Goal: Task Accomplishment & Management: Manage account settings

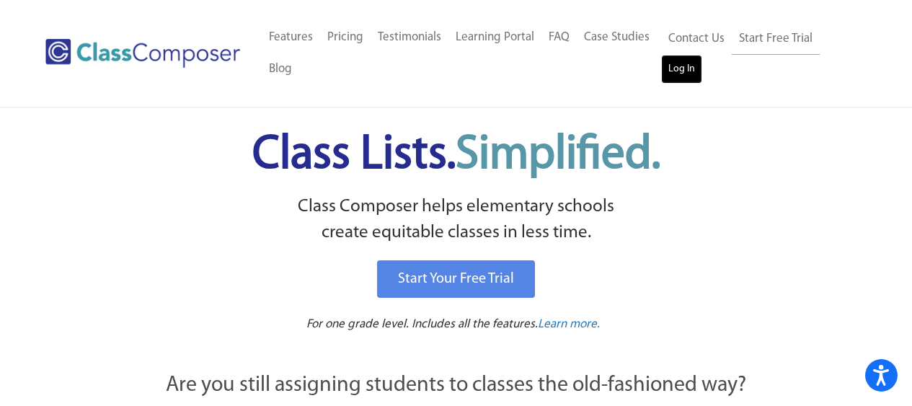
click at [668, 71] on link "Log In" at bounding box center [681, 69] width 41 height 29
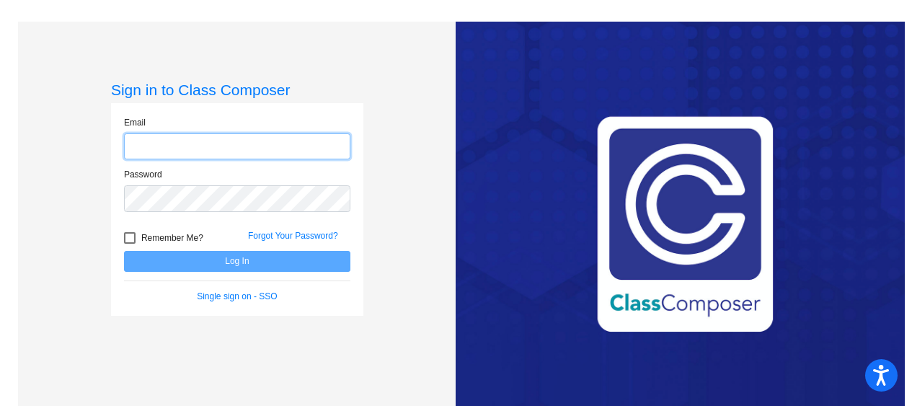
type input "cmartin@asd.edu.qa"
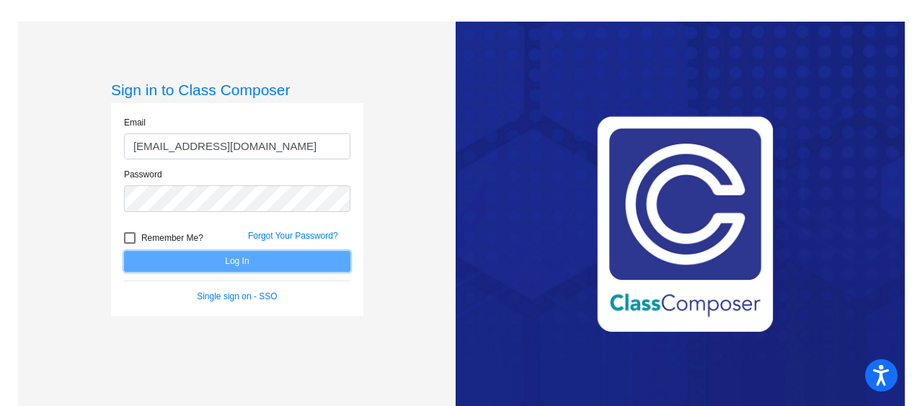
click at [265, 262] on button "Log In" at bounding box center [237, 261] width 226 height 21
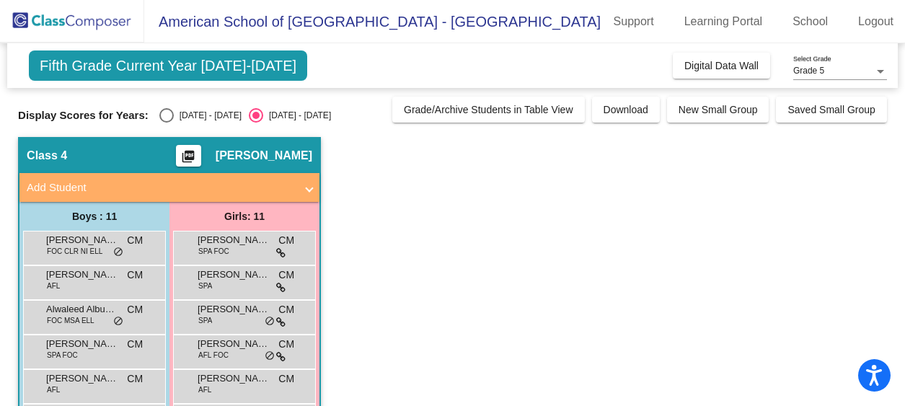
click at [161, 117] on div "Select an option" at bounding box center [166, 115] width 14 height 14
click at [166, 123] on input "2024 - 2025" at bounding box center [166, 123] width 1 height 1
radio input "true"
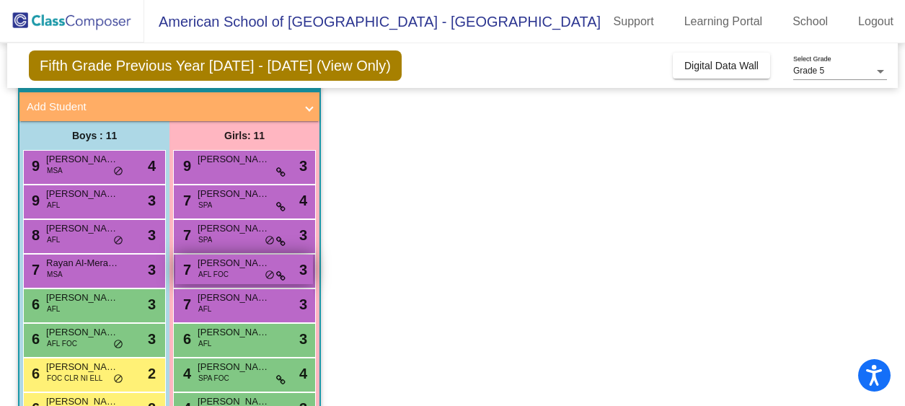
scroll to position [87, 0]
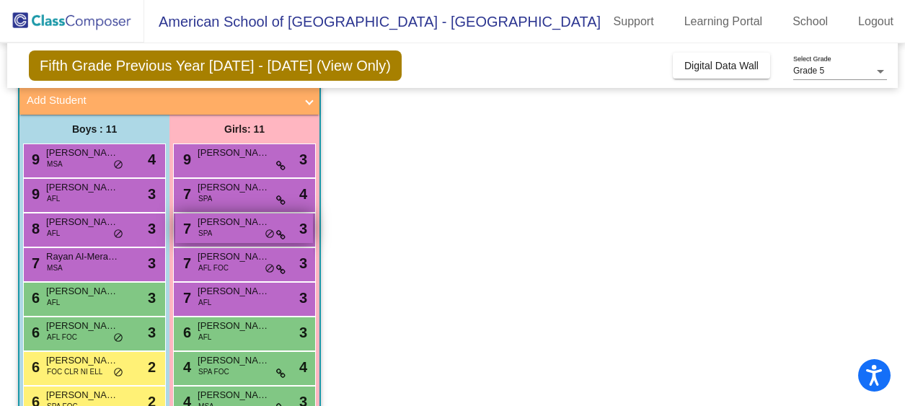
click at [245, 229] on div "7 Anza Squires SPA lock do_not_disturb_alt 3" at bounding box center [244, 228] width 138 height 30
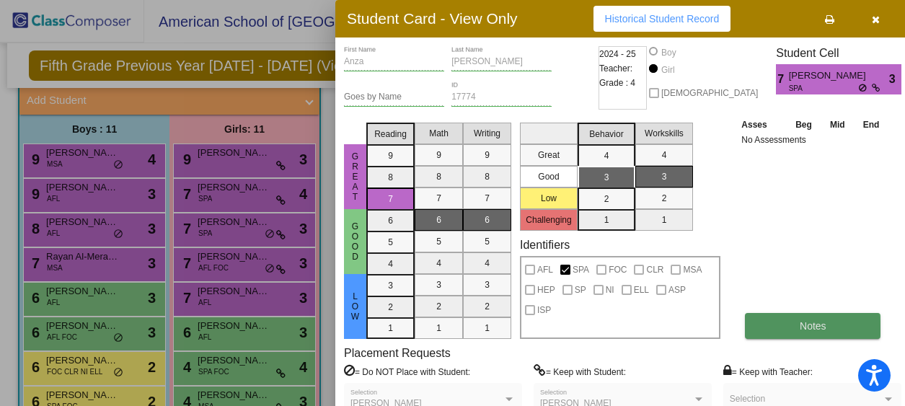
click at [774, 329] on button "Notes" at bounding box center [813, 326] width 136 height 26
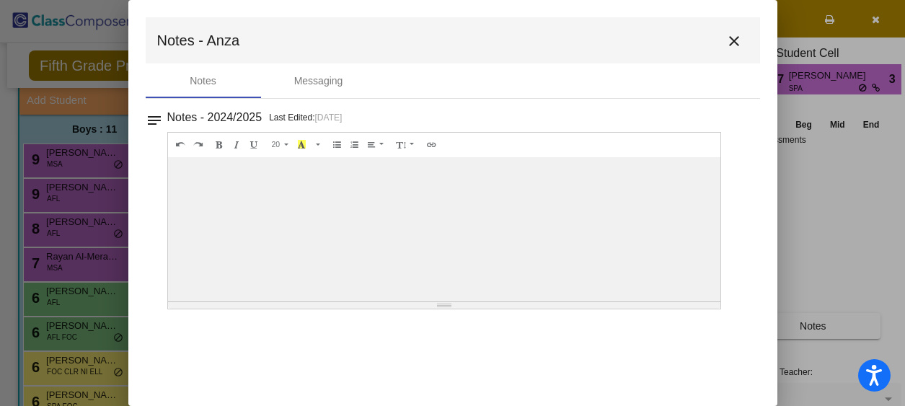
scroll to position [0, 0]
click at [731, 38] on mat-icon "close" at bounding box center [733, 40] width 17 height 17
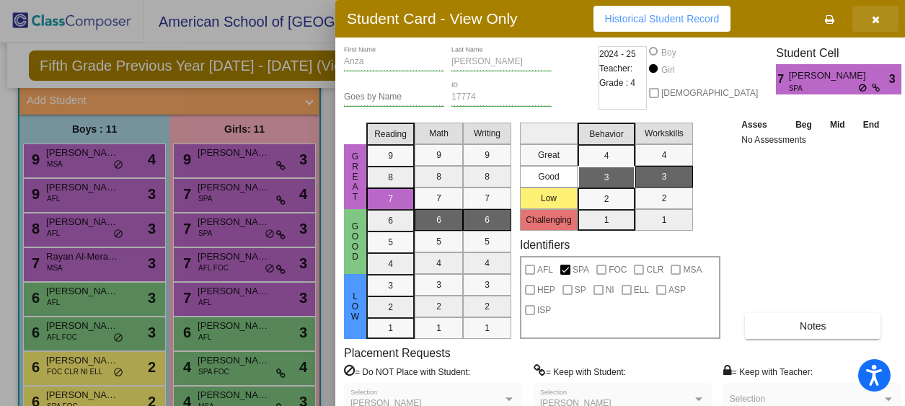
click at [873, 19] on icon "button" at bounding box center [876, 19] width 8 height 10
